Goal: Transaction & Acquisition: Book appointment/travel/reservation

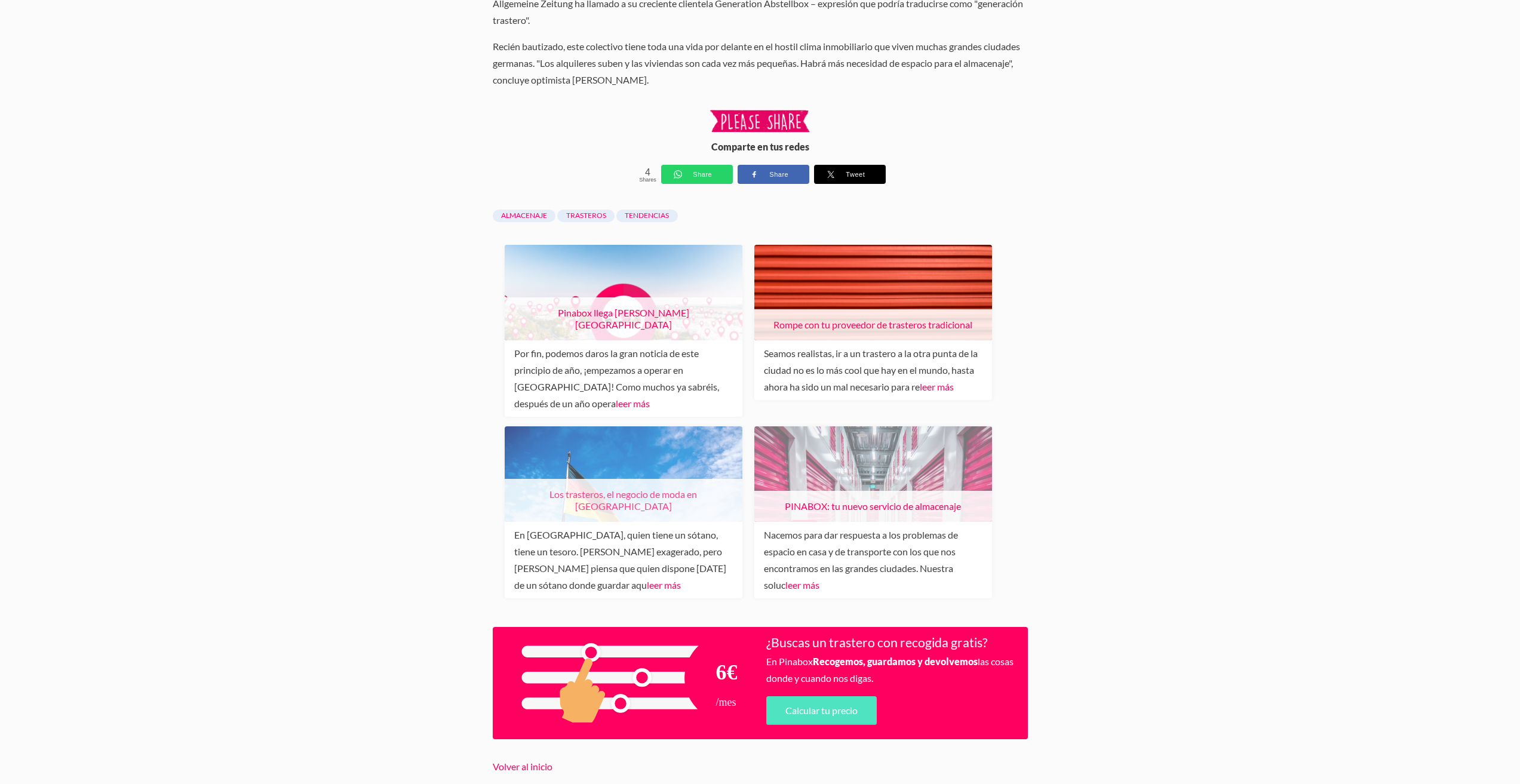
scroll to position [1749, 0]
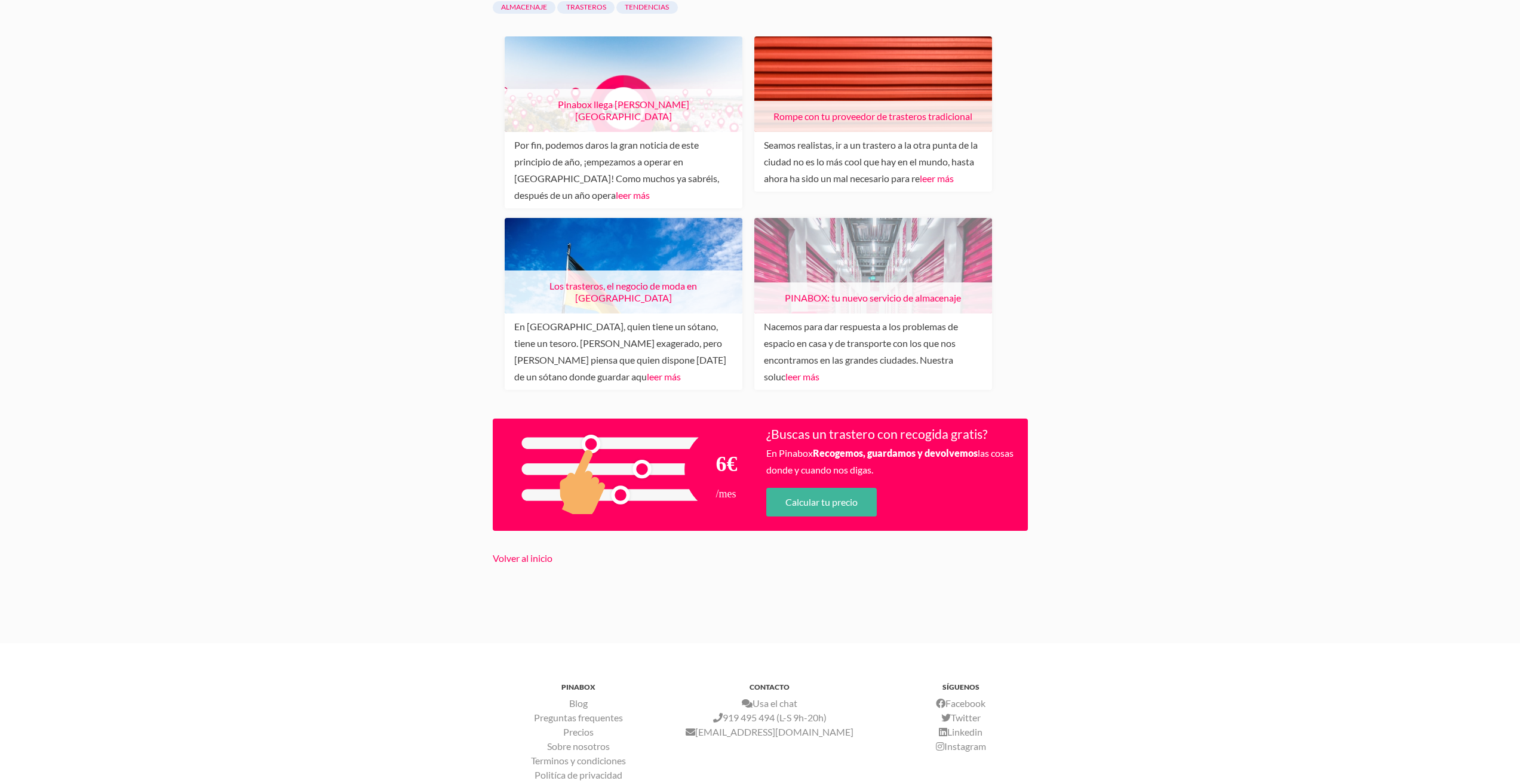
click at [816, 488] on link "Calcular tu precio" at bounding box center [821, 502] width 110 height 29
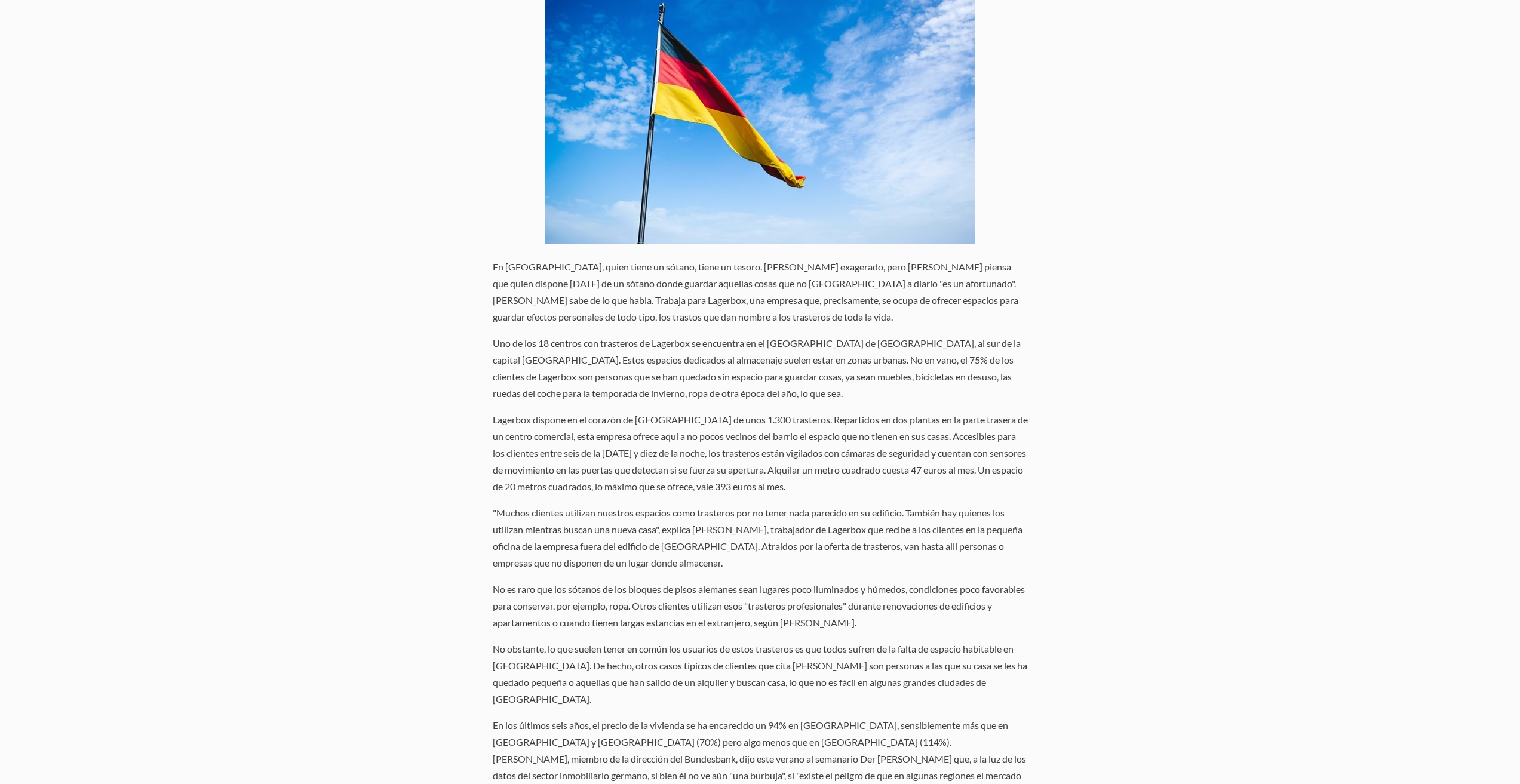
scroll to position [239, 0]
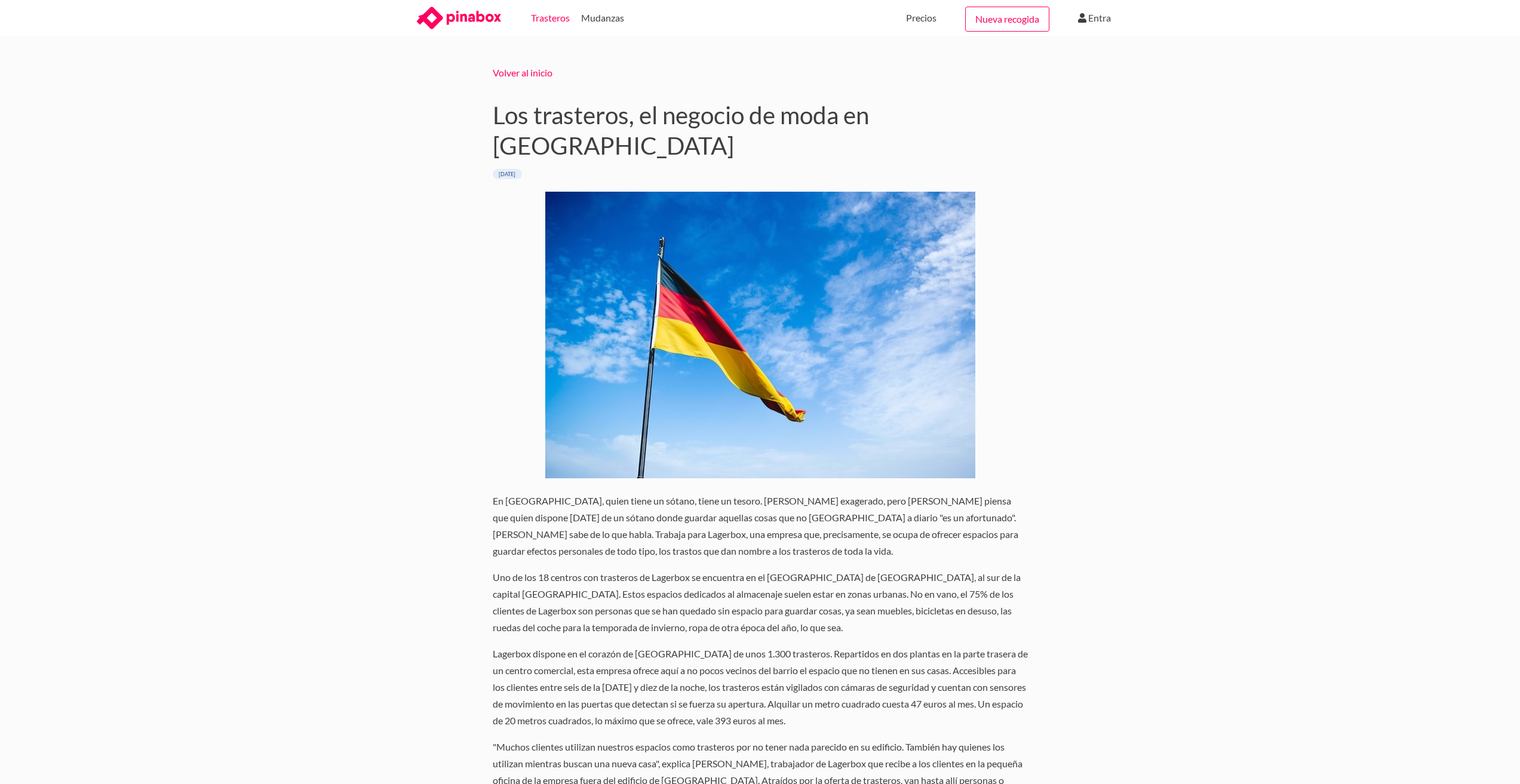
click at [543, 21] on link "Trasteros" at bounding box center [550, 18] width 39 height 36
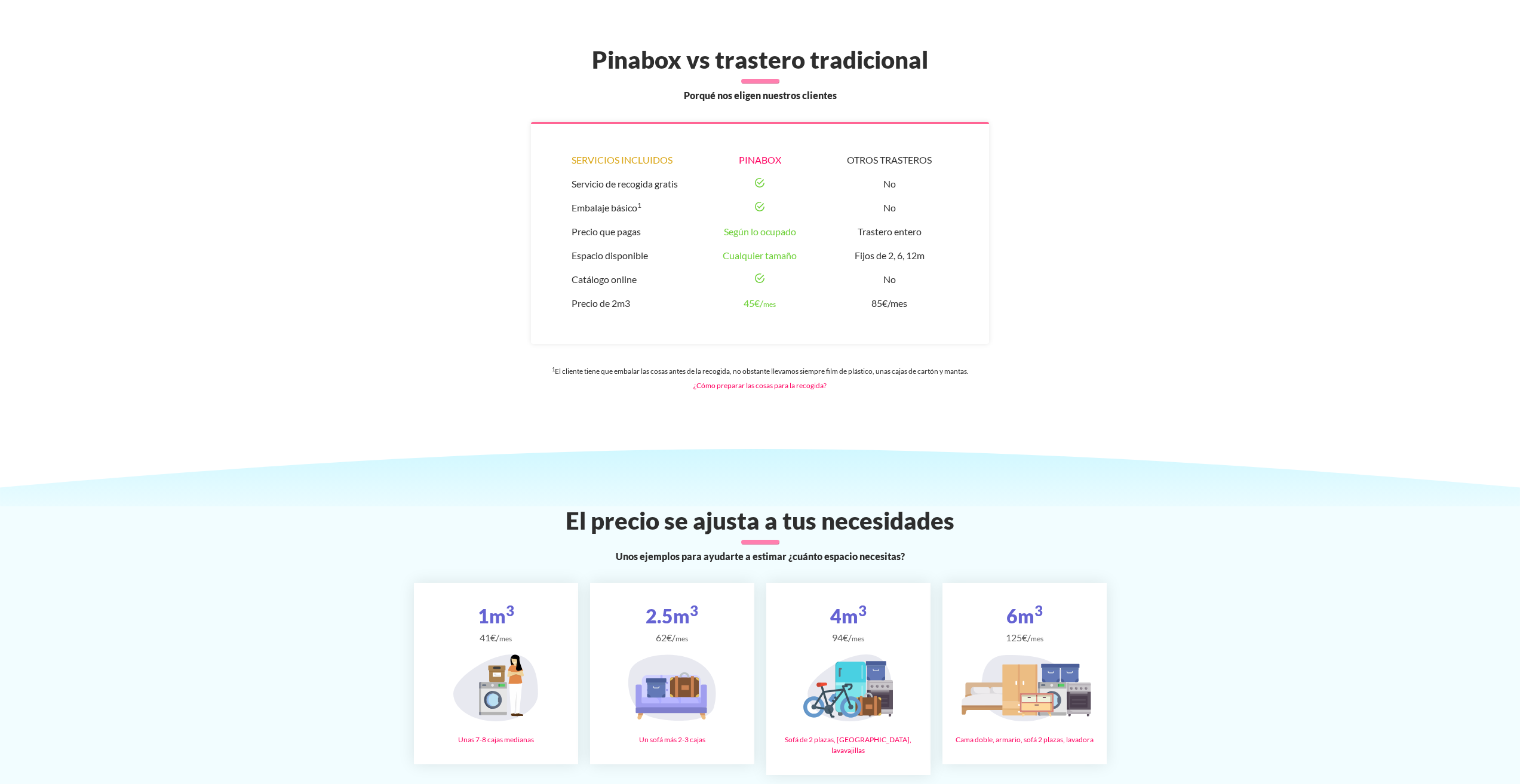
scroll to position [1373, 0]
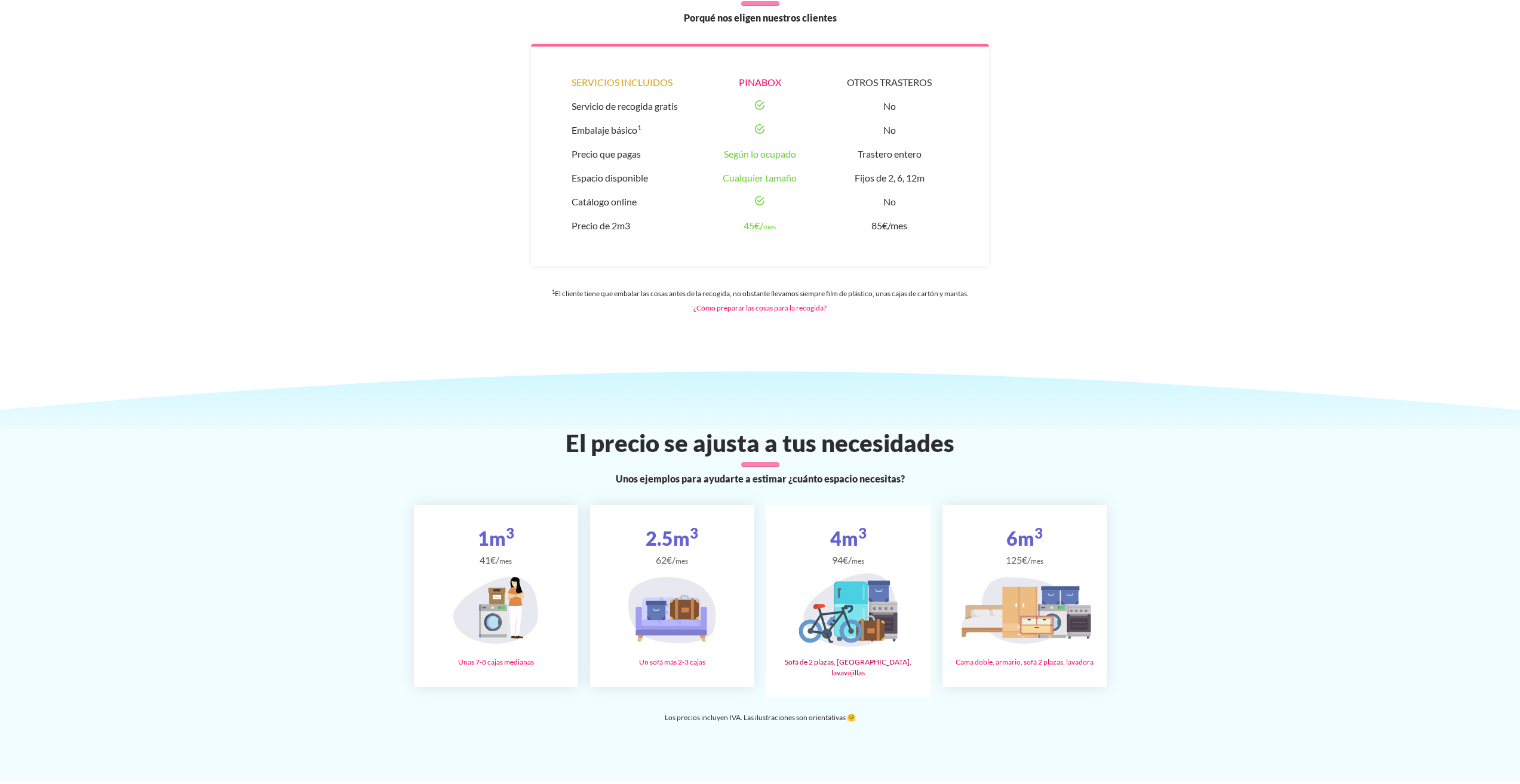
click at [857, 624] on icon at bounding box center [851, 609] width 34 height 56
